Goal: Transaction & Acquisition: Book appointment/travel/reservation

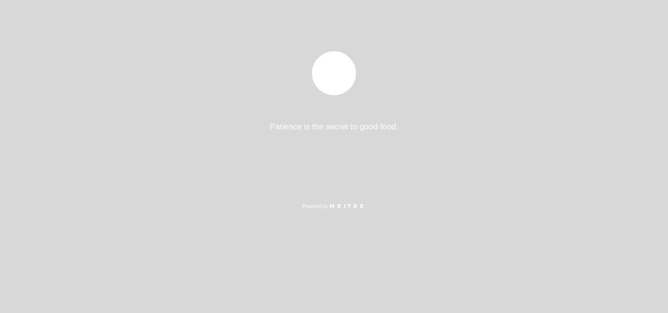
select select "pt"
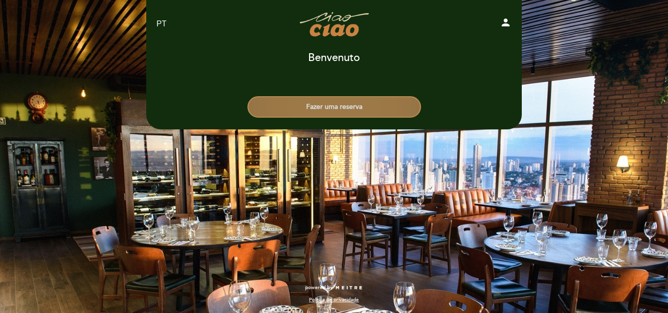
click at [303, 104] on button "Fazer uma reserva" at bounding box center [334, 107] width 174 height 22
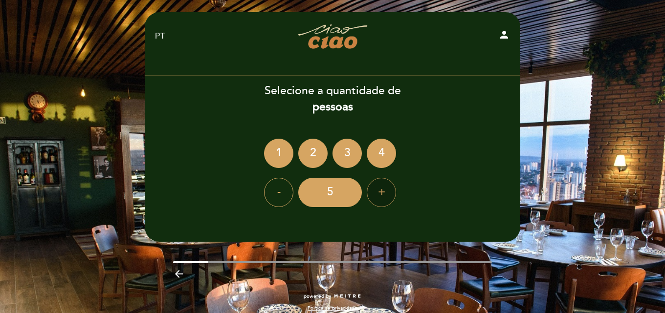
click at [385, 188] on div "+" at bounding box center [381, 192] width 29 height 29
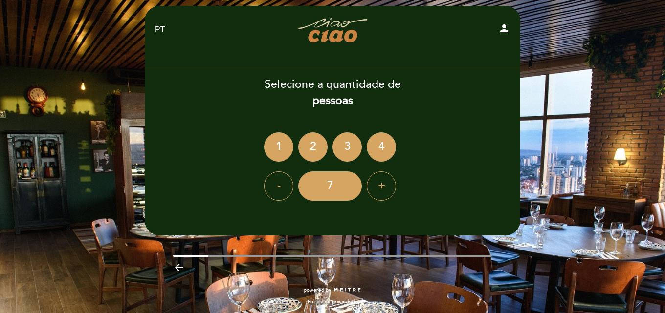
scroll to position [8, 0]
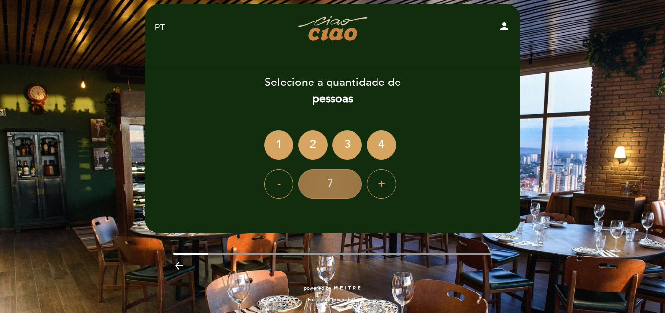
click at [335, 189] on div "7" at bounding box center [330, 184] width 64 height 29
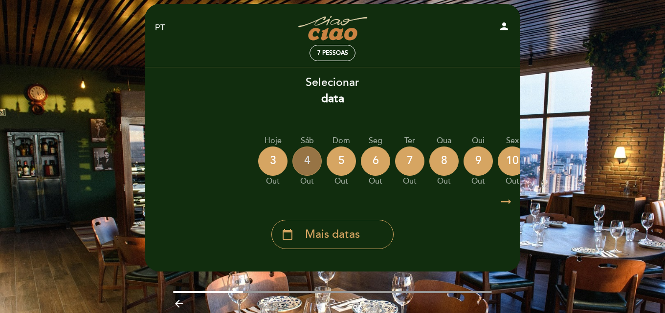
click at [305, 165] on div "4" at bounding box center [306, 161] width 29 height 29
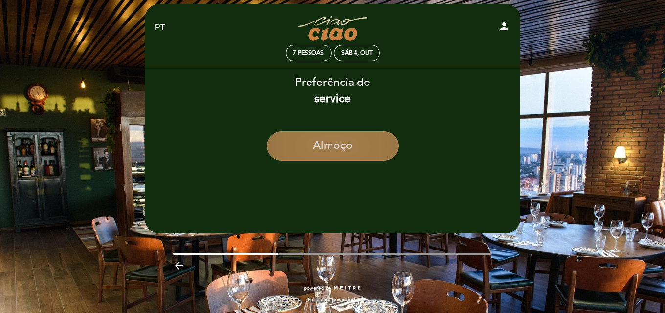
click at [364, 144] on button "Almoço" at bounding box center [333, 146] width 132 height 29
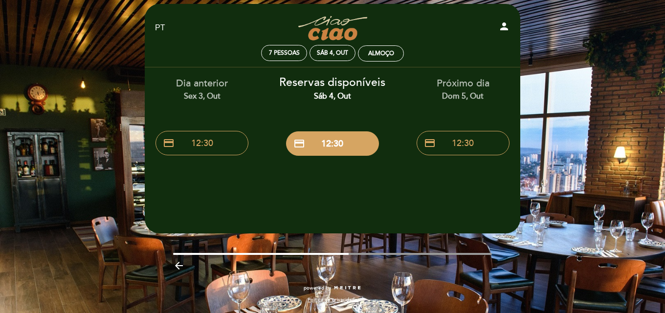
click at [177, 265] on icon "arrow_backward" at bounding box center [179, 266] width 12 height 12
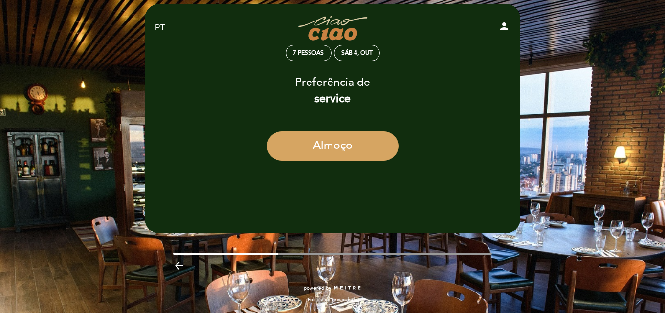
drag, startPoint x: 300, startPoint y: 148, endPoint x: 264, endPoint y: 168, distance: 41.4
click at [264, 168] on div "Almoço" at bounding box center [332, 150] width 376 height 37
click at [348, 57] on div "Sáb 4, out" at bounding box center [357, 53] width 46 height 16
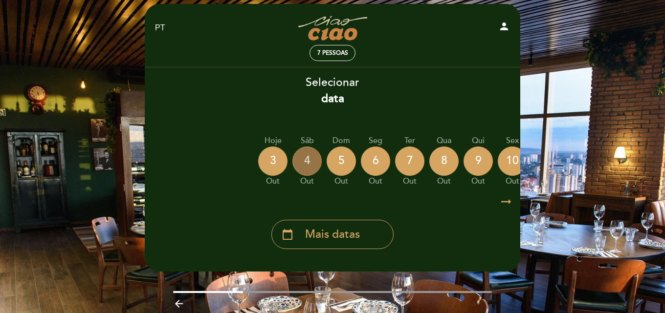
click at [308, 163] on div "4" at bounding box center [306, 161] width 29 height 29
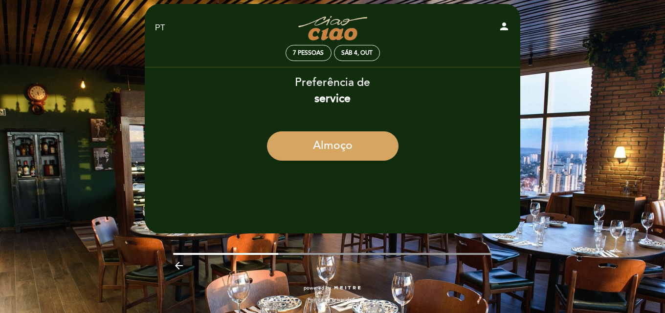
scroll to position [0, 0]
